Goal: Task Accomplishment & Management: Use online tool/utility

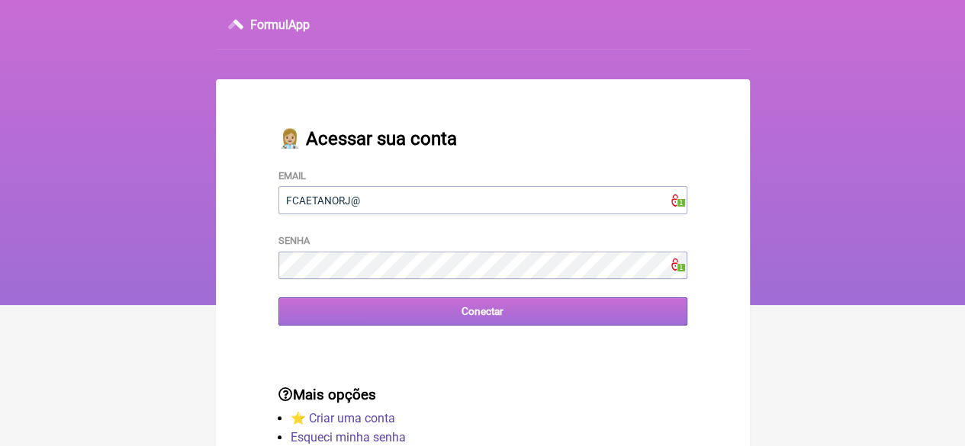
click at [417, 304] on input "Conectar" at bounding box center [483, 312] width 409 height 28
type input "[EMAIL_ADDRESS][DOMAIN_NAME]"
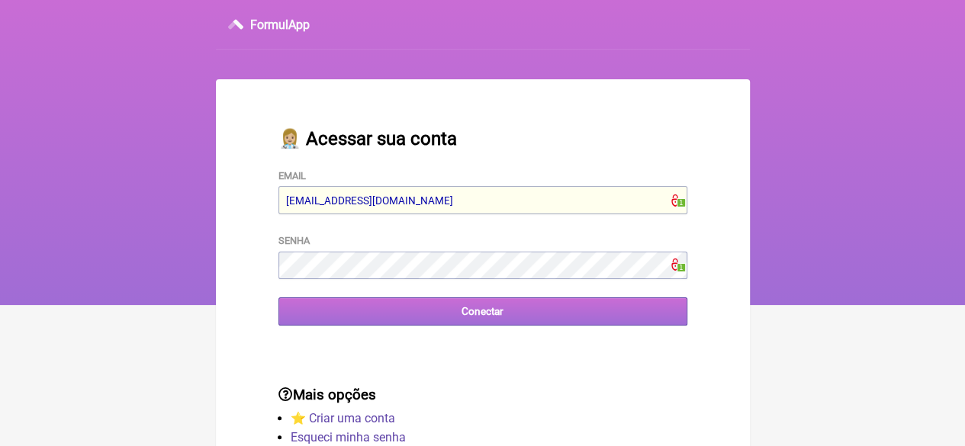
click at [379, 309] on input "Conectar" at bounding box center [483, 312] width 409 height 28
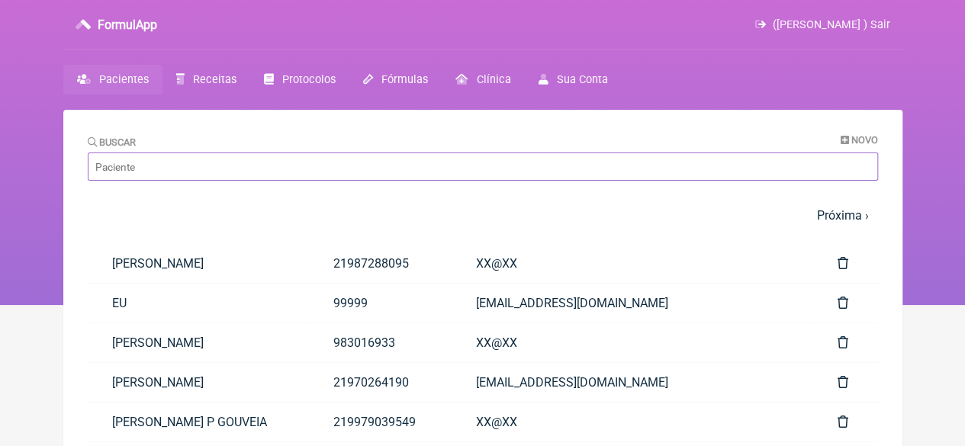
click at [234, 169] on input "Buscar" at bounding box center [483, 167] width 791 height 28
paste input "[PERSON_NAME]"
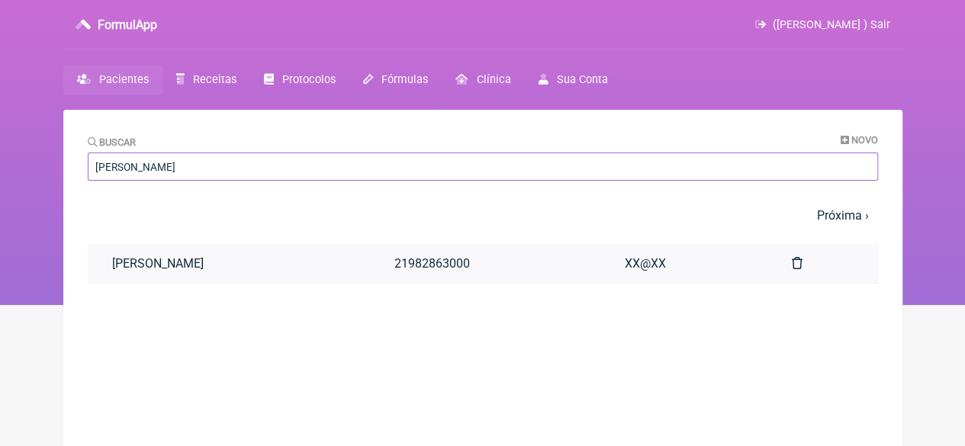
type input "[PERSON_NAME]"
click at [223, 265] on link "[PERSON_NAME]" at bounding box center [229, 263] width 283 height 39
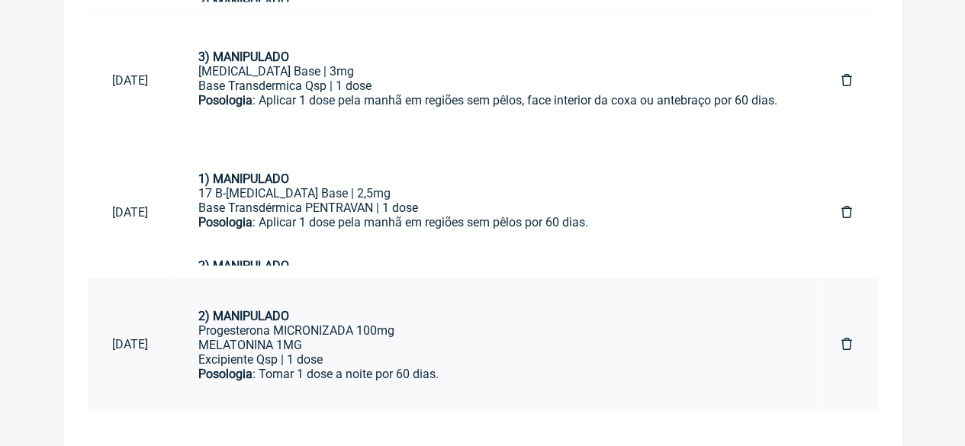
scroll to position [198, 0]
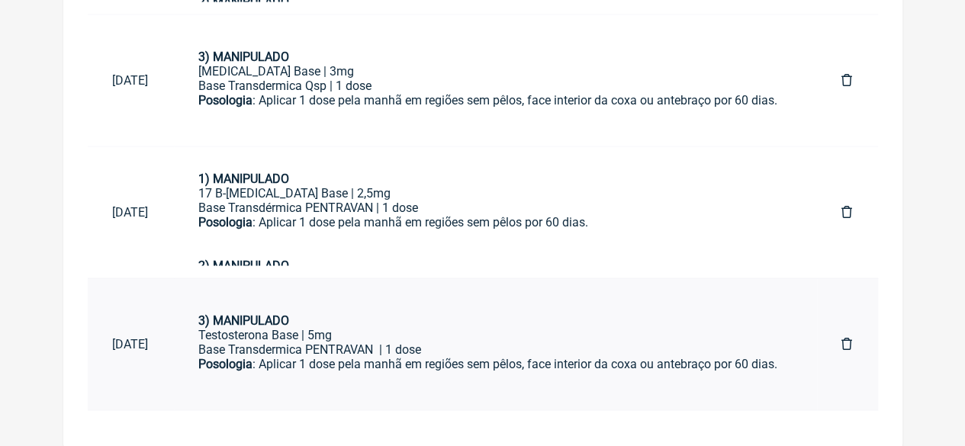
click at [345, 357] on div "Posologia : Aplicar 1 dose pela manhã em regiões sem pêlos, face interior da co…" at bounding box center [495, 371] width 594 height 29
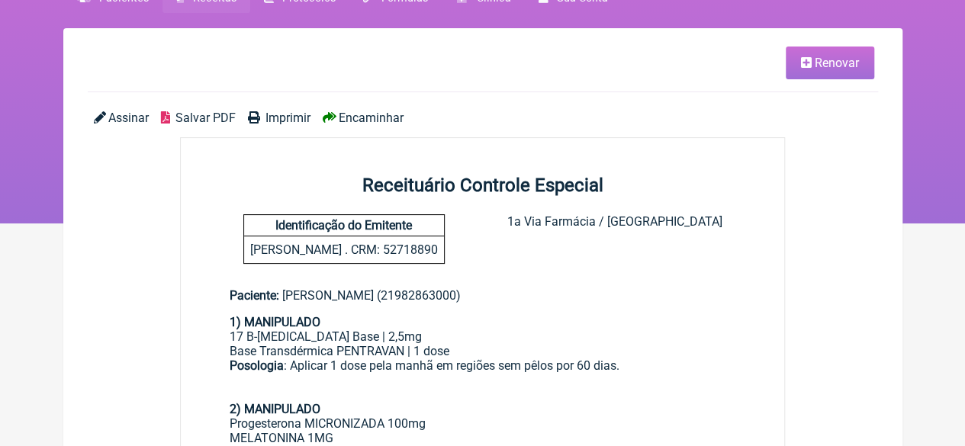
scroll to position [76, 0]
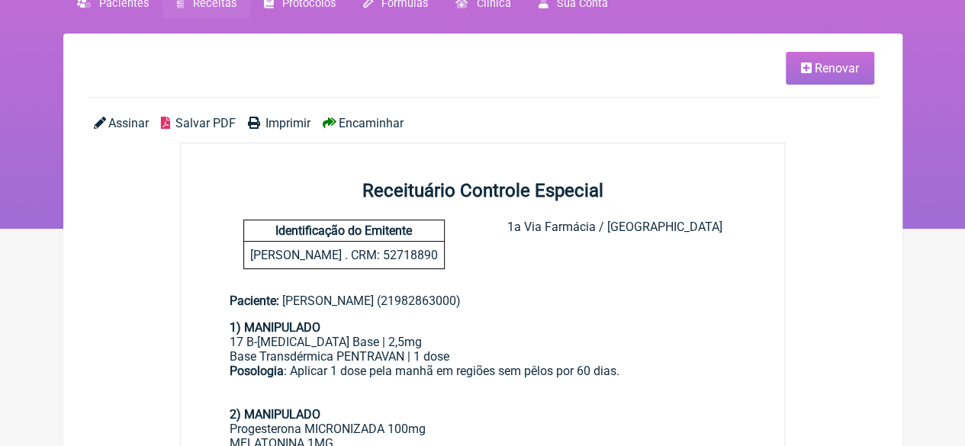
click at [830, 63] on span "Renovar" at bounding box center [837, 68] width 44 height 14
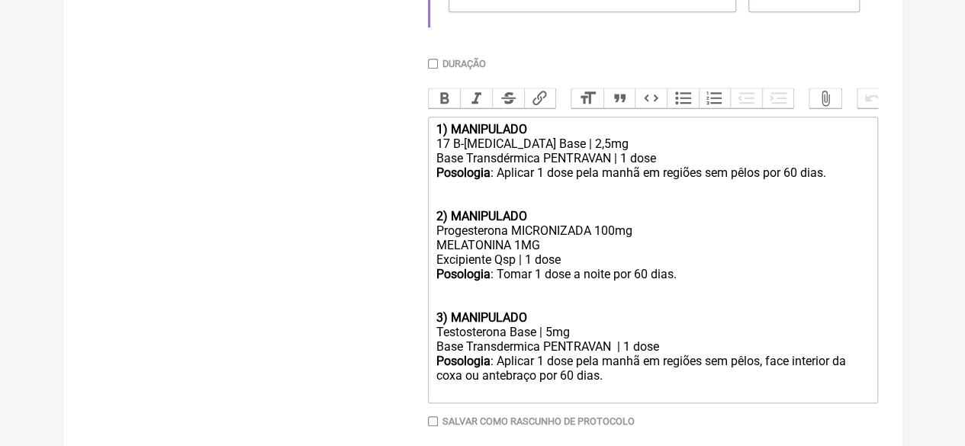
scroll to position [693, 0]
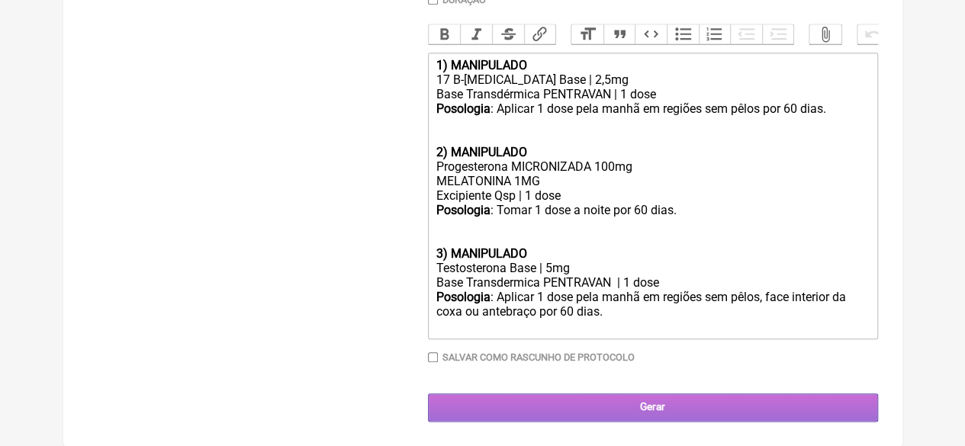
click at [533, 401] on input "Gerar" at bounding box center [653, 408] width 450 height 28
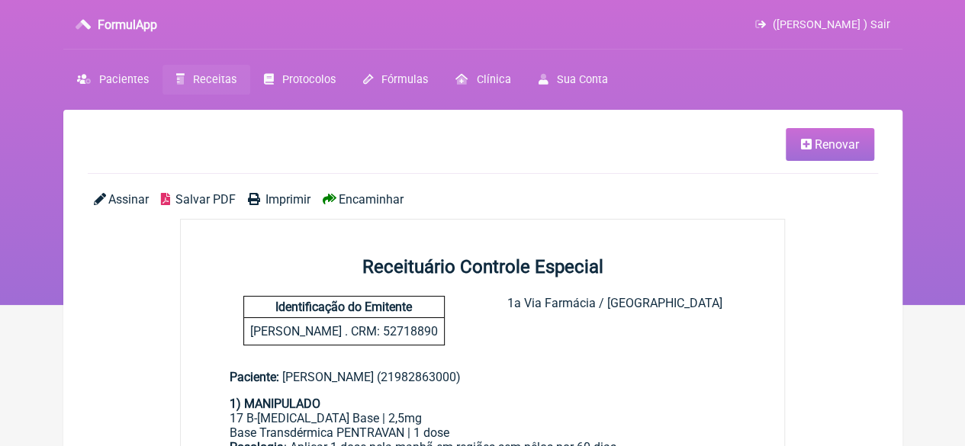
click at [259, 192] on link "Imprimir" at bounding box center [279, 199] width 63 height 14
